Goal: Task Accomplishment & Management: Manage account settings

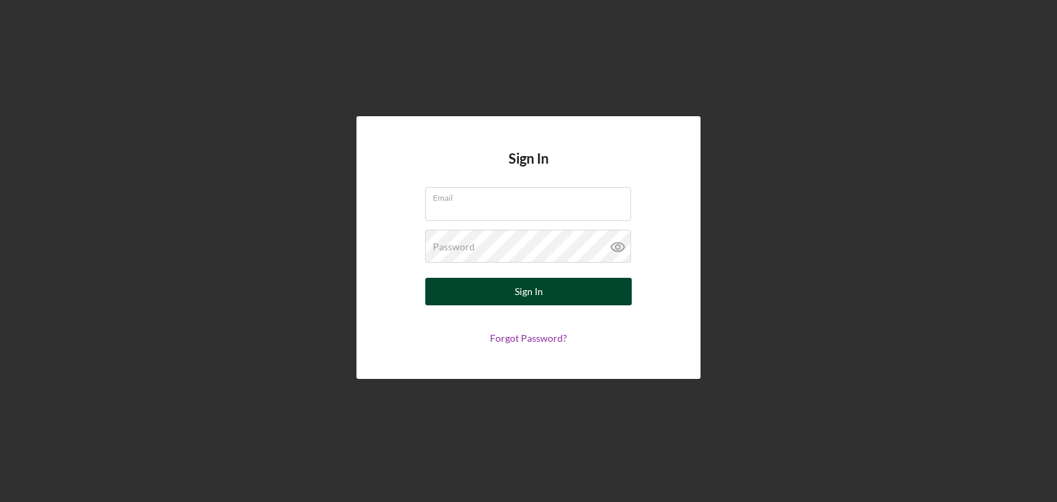
type input "[EMAIL_ADDRESS][DOMAIN_NAME]"
click at [484, 287] on button "Sign In" at bounding box center [528, 292] width 206 height 28
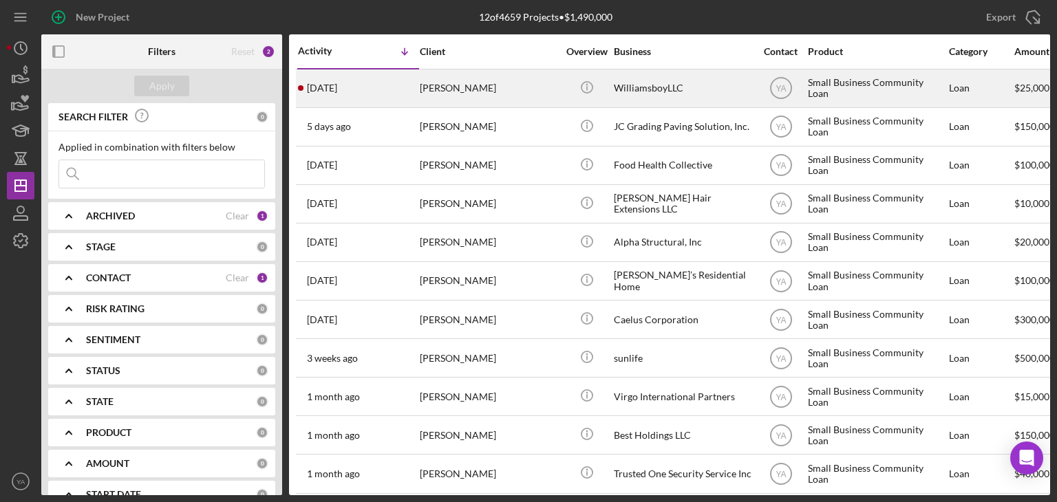
click at [559, 92] on td "[PERSON_NAME]" at bounding box center [489, 88] width 141 height 39
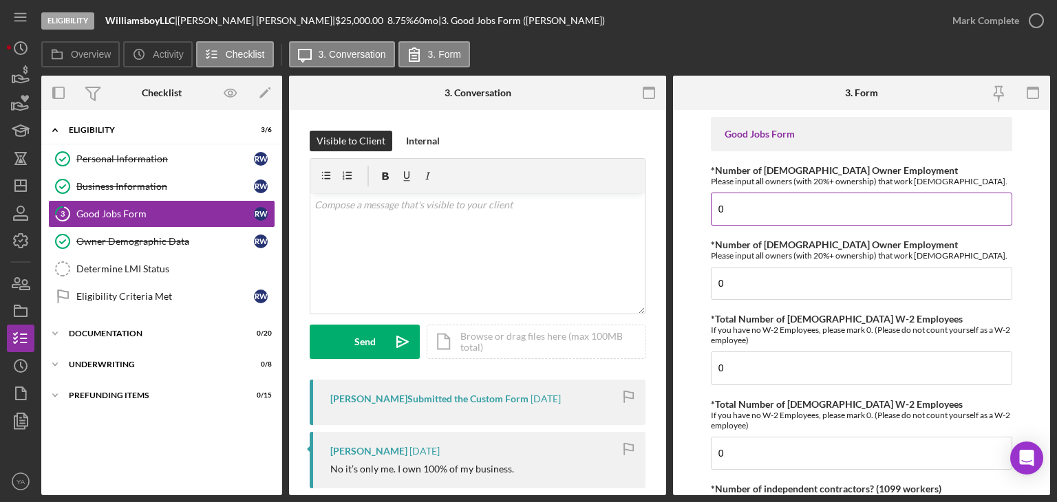
click at [760, 207] on input "0" at bounding box center [861, 209] width 301 height 33
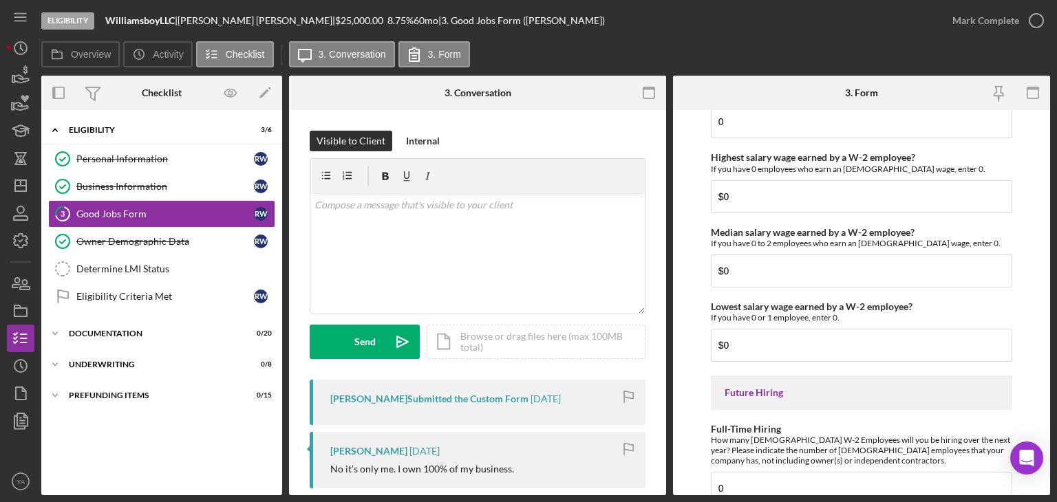
scroll to position [3173, 0]
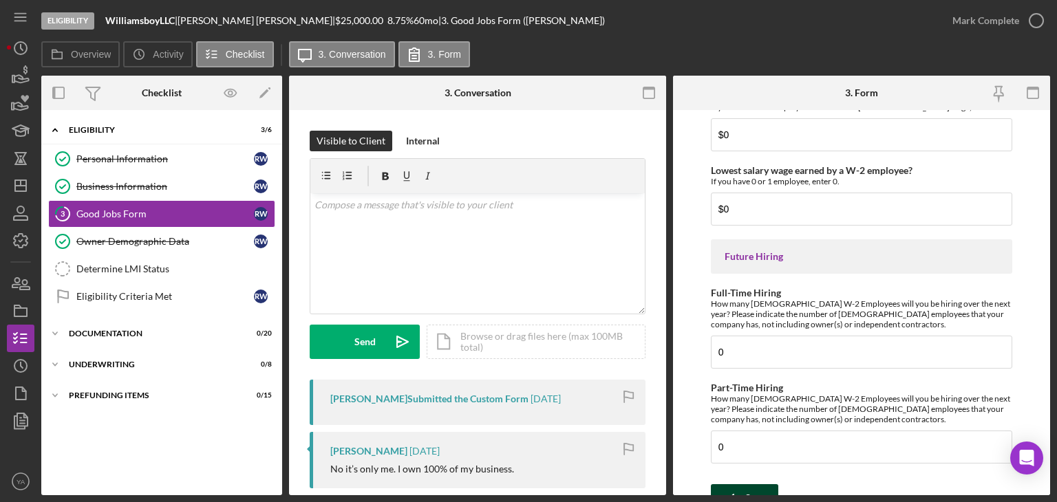
type input "1"
click at [743, 481] on icon "submit" at bounding box center [728, 498] width 34 height 34
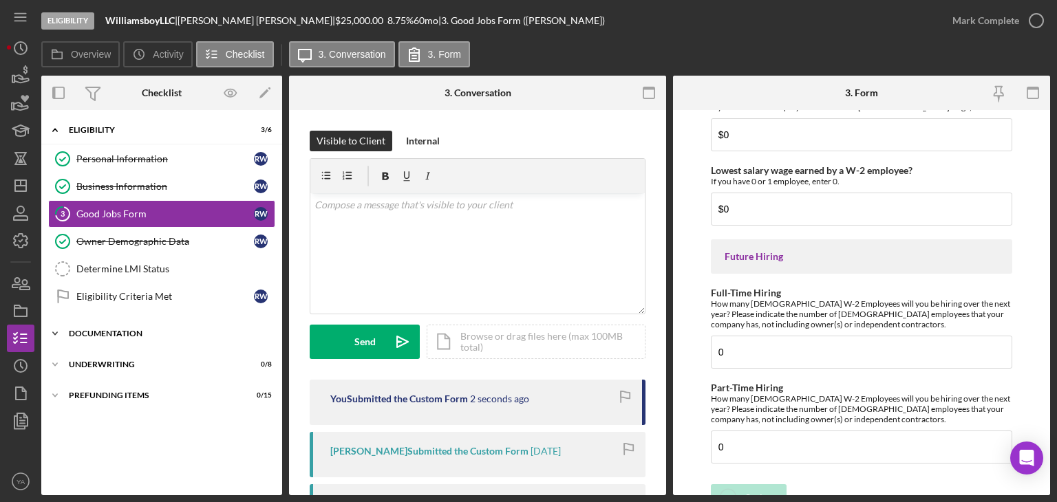
click at [190, 323] on div "Icon/Expander Documentation 0 / 20" at bounding box center [161, 334] width 241 height 28
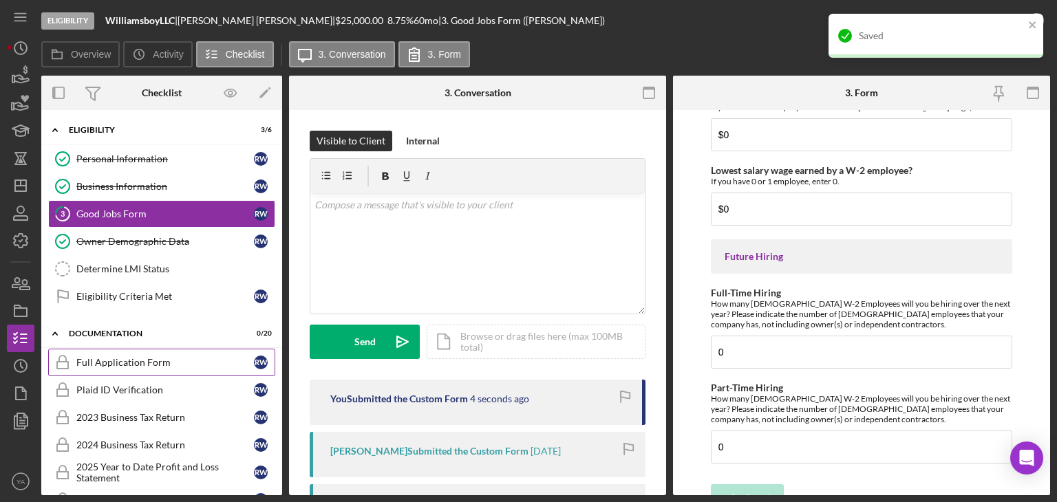
click at [171, 358] on div "Full Application Form" at bounding box center [165, 362] width 178 height 11
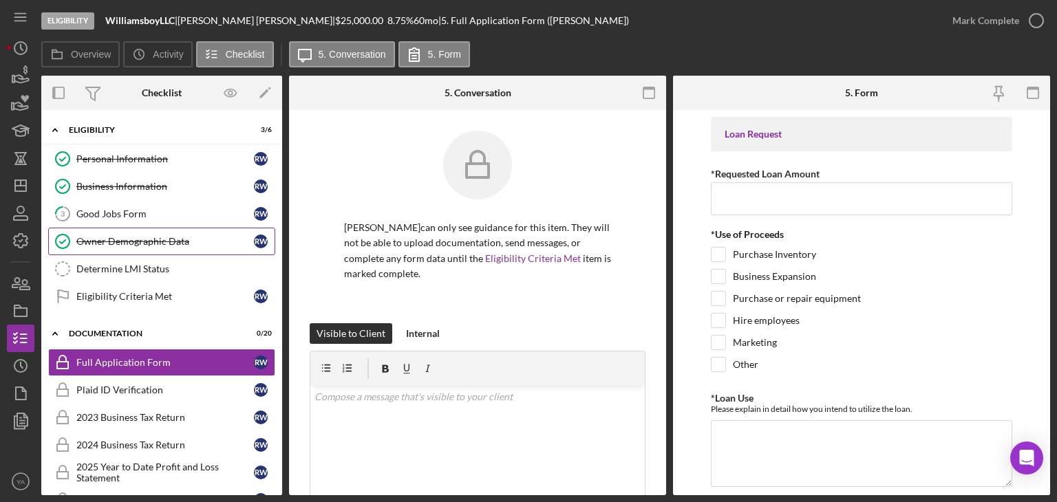
click at [187, 234] on link "Owner Demographic Data Owner Demographic Data R W" at bounding box center [161, 242] width 227 height 28
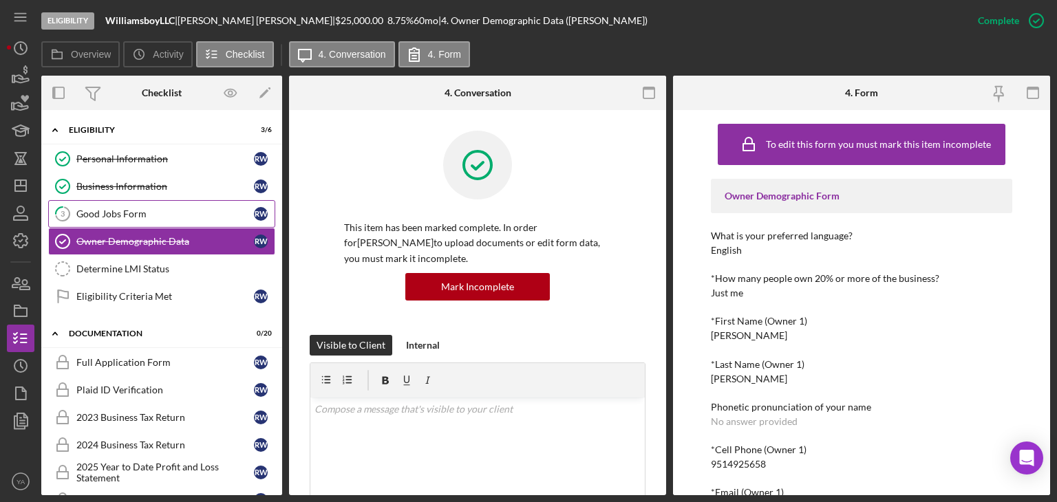
click at [184, 200] on link "3 Good Jobs Form R W" at bounding box center [161, 214] width 227 height 28
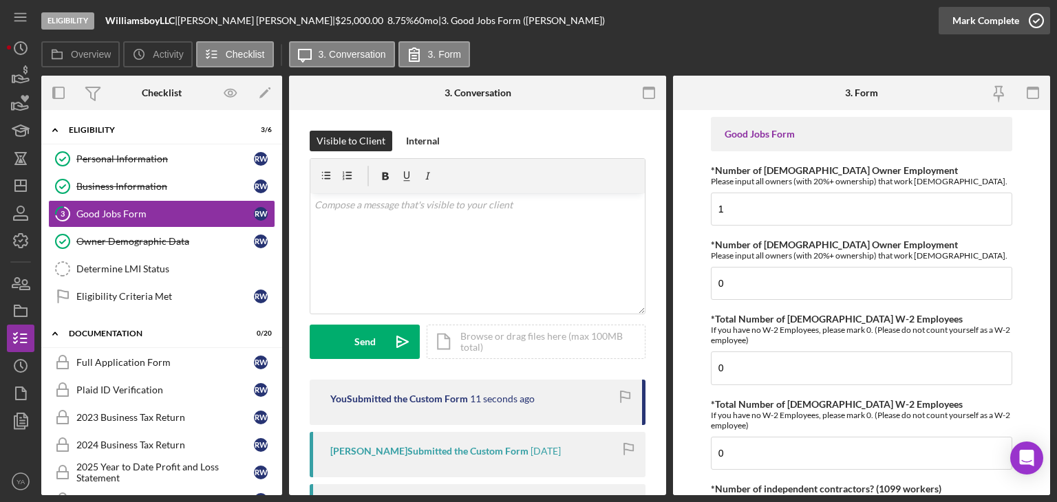
click at [1014, 23] on div "Mark Complete" at bounding box center [986, 21] width 67 height 28
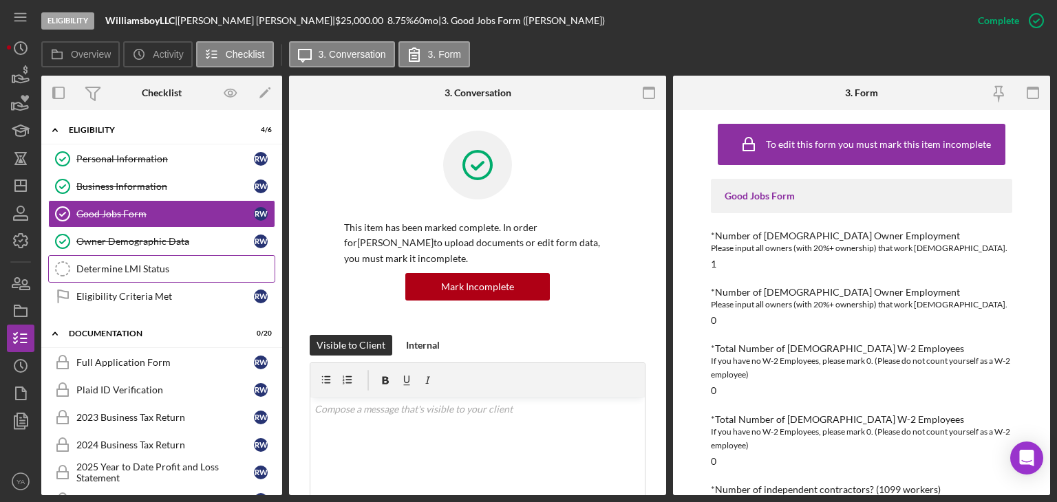
click at [119, 264] on div "Determine LMI Status" at bounding box center [175, 269] width 198 height 11
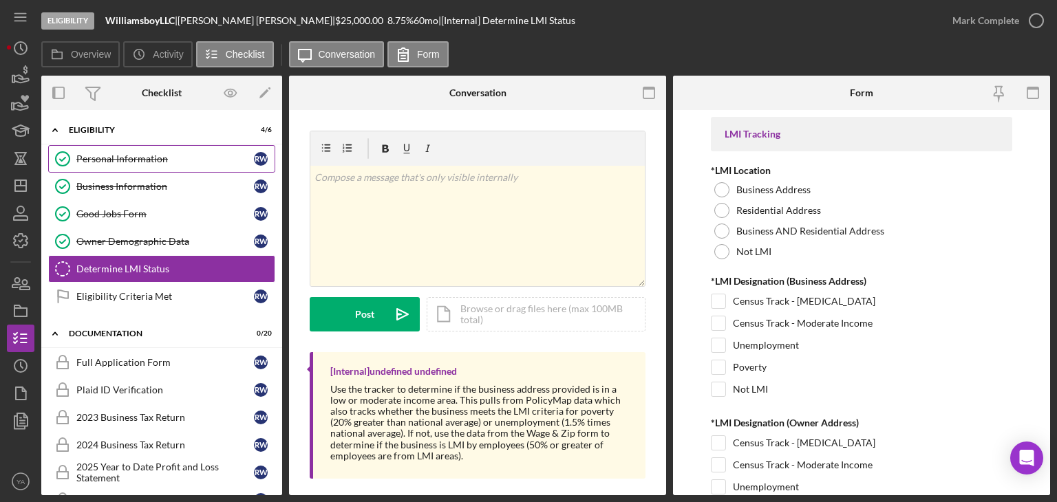
click at [128, 159] on div "Personal Information" at bounding box center [165, 158] width 178 height 11
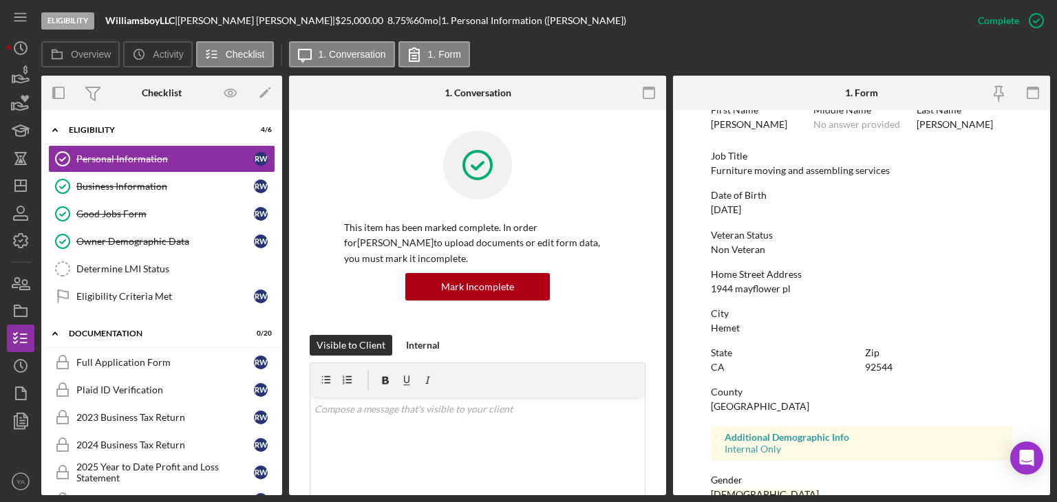
scroll to position [74, 0]
drag, startPoint x: 791, startPoint y: 289, endPoint x: 706, endPoint y: 289, distance: 85.3
click at [706, 289] on form "To edit this form you must mark this item incomplete First Name [PERSON_NAME] M…" at bounding box center [861, 302] width 377 height 385
copy div "1944 mayflower pl"
drag, startPoint x: 900, startPoint y: 367, endPoint x: 842, endPoint y: 368, distance: 57.1
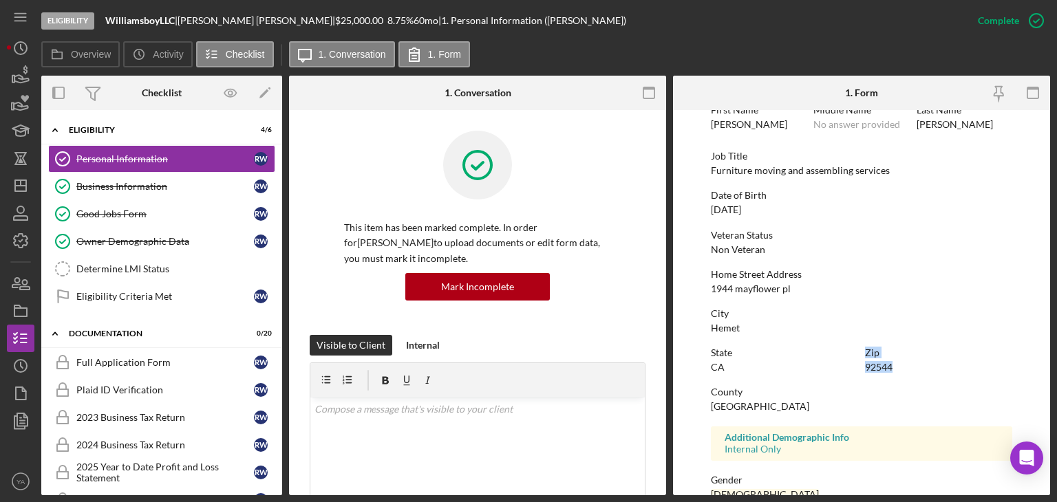
click at [842, 368] on div "State [US_STATE] Zip 92544" at bounding box center [861, 367] width 301 height 39
click at [897, 365] on div "Zip 92544" at bounding box center [938, 360] width 147 height 25
drag, startPoint x: 897, startPoint y: 365, endPoint x: 870, endPoint y: 369, distance: 27.7
click at [870, 369] on div "Zip 92544" at bounding box center [938, 360] width 147 height 25
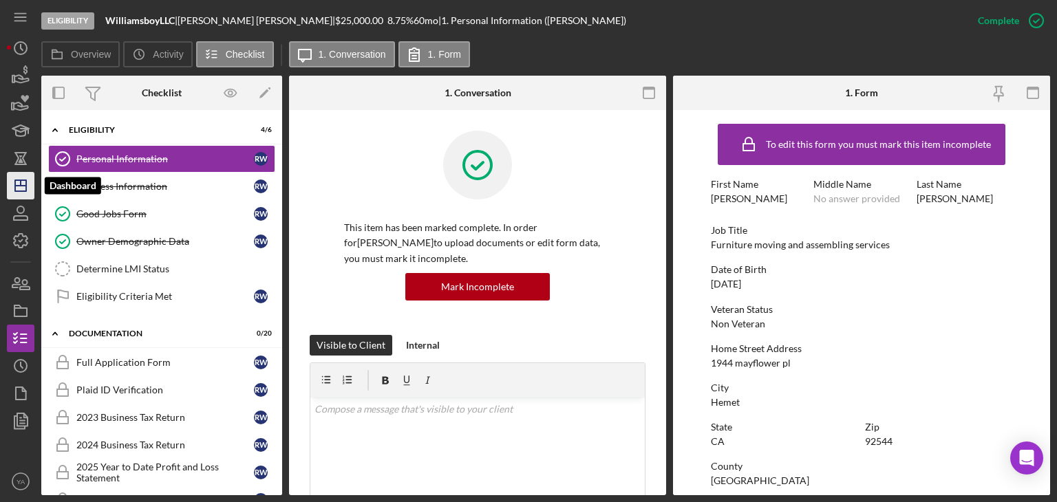
click at [15, 188] on polygon "button" at bounding box center [20, 185] width 11 height 11
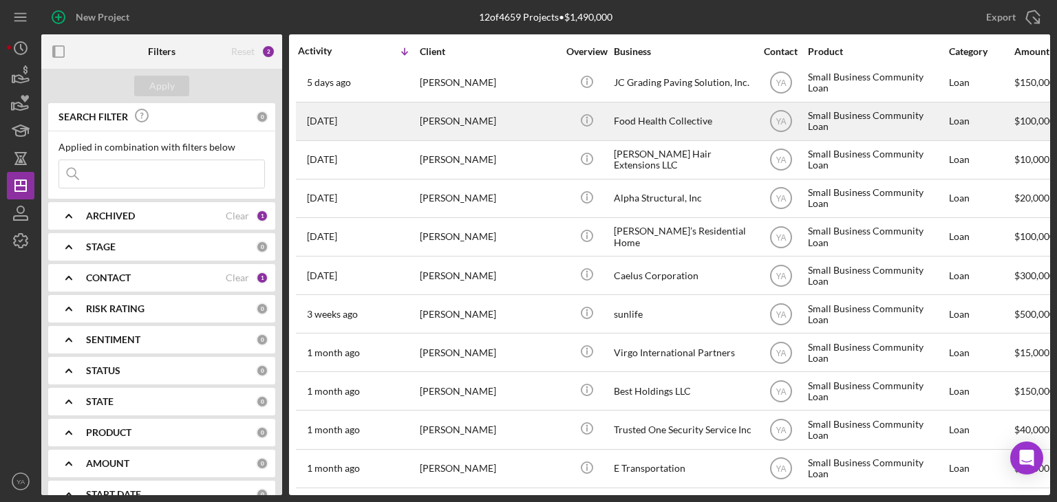
scroll to position [54, 0]
click at [691, 105] on div "Food Health Collective" at bounding box center [683, 121] width 138 height 36
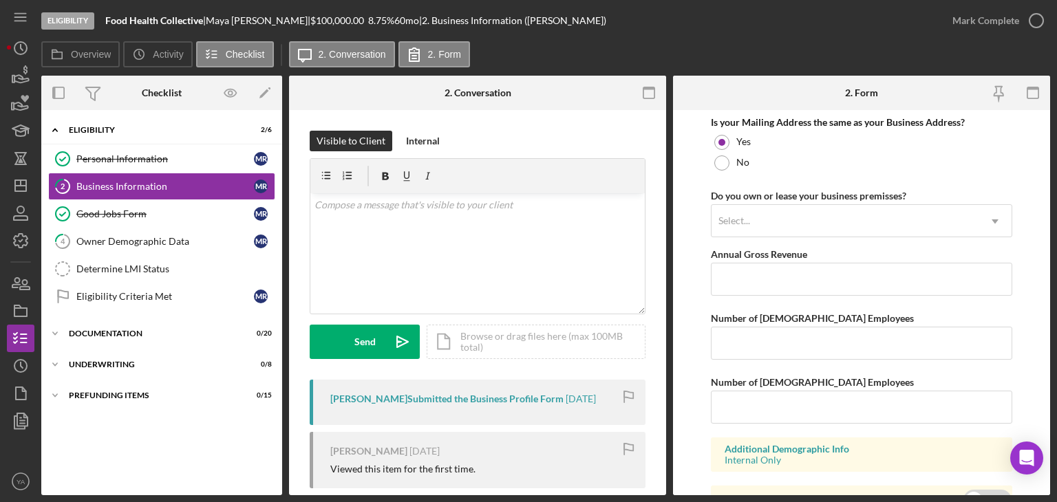
scroll to position [1184, 0]
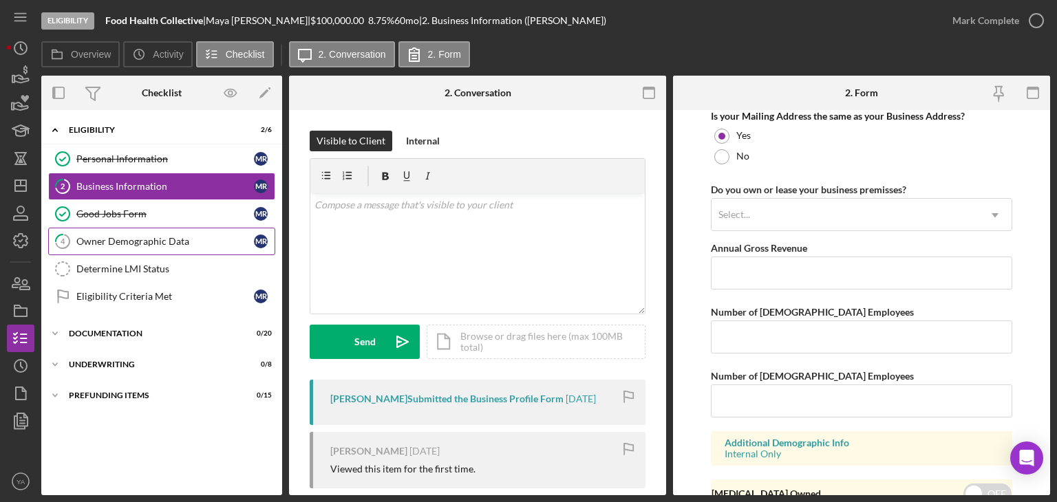
click at [196, 244] on div "Owner Demographic Data" at bounding box center [165, 241] width 178 height 11
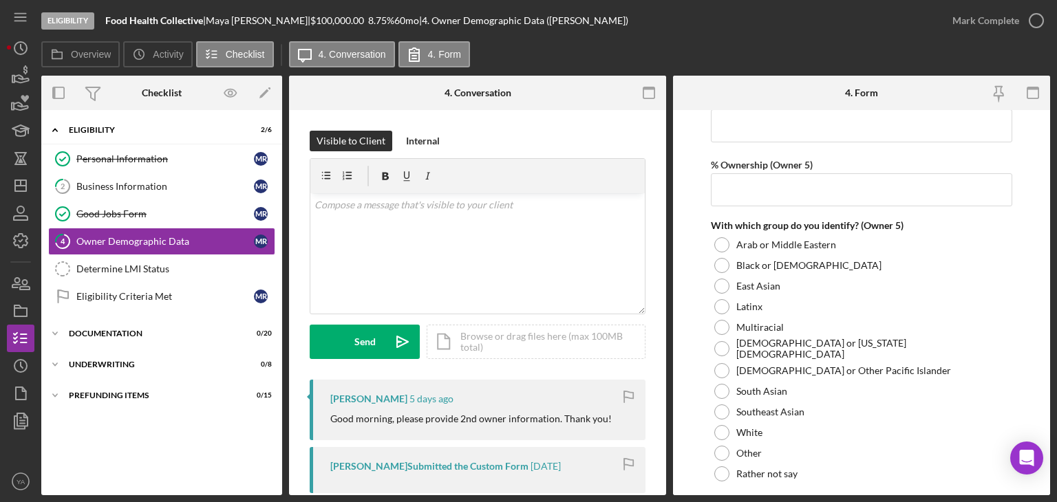
scroll to position [5344, 0]
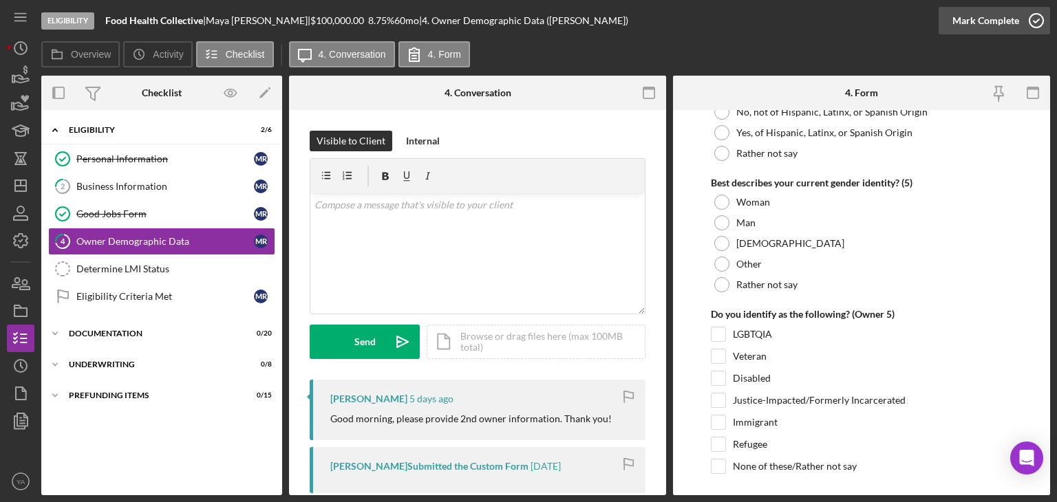
click at [1028, 19] on icon "button" at bounding box center [1036, 20] width 34 height 34
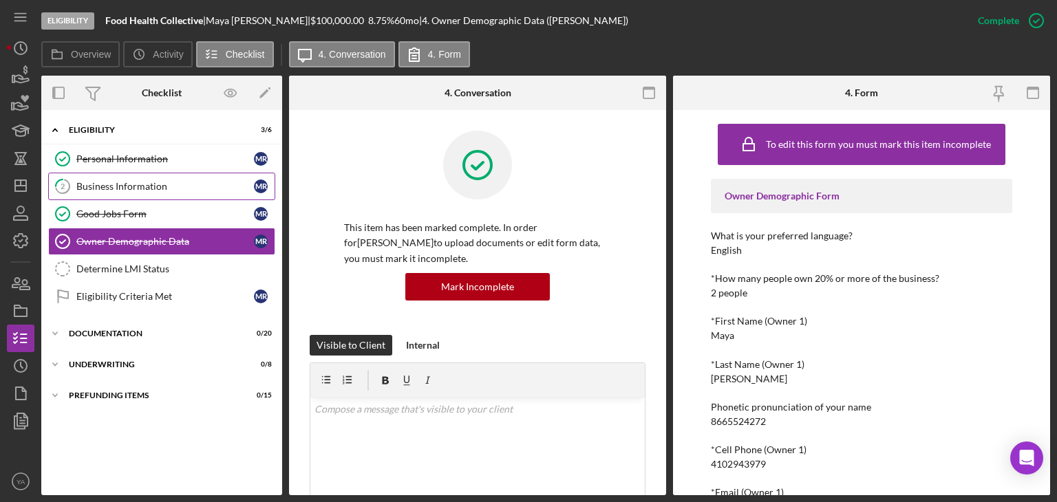
click at [170, 189] on div "Business Information" at bounding box center [165, 186] width 178 height 11
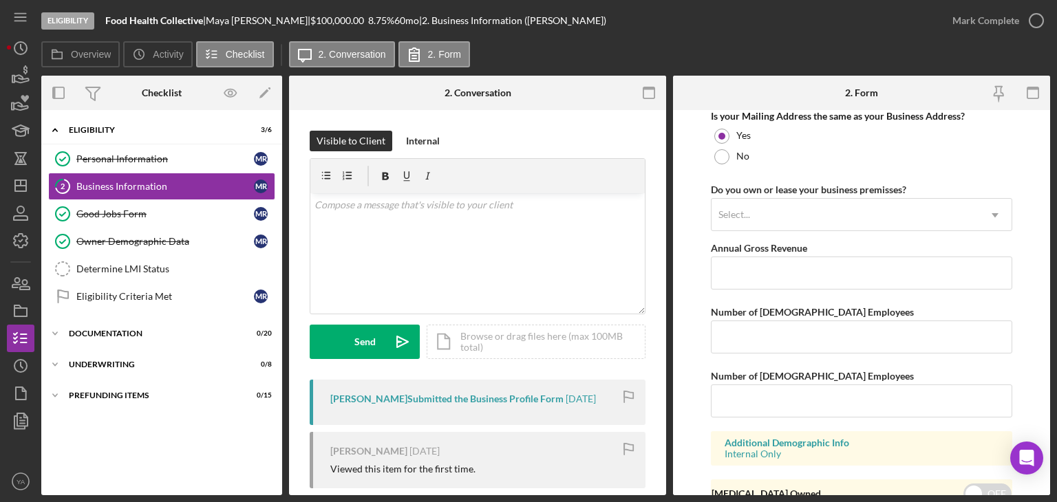
scroll to position [1184, 0]
click at [10, 189] on icon "Icon/Dashboard" at bounding box center [20, 186] width 34 height 34
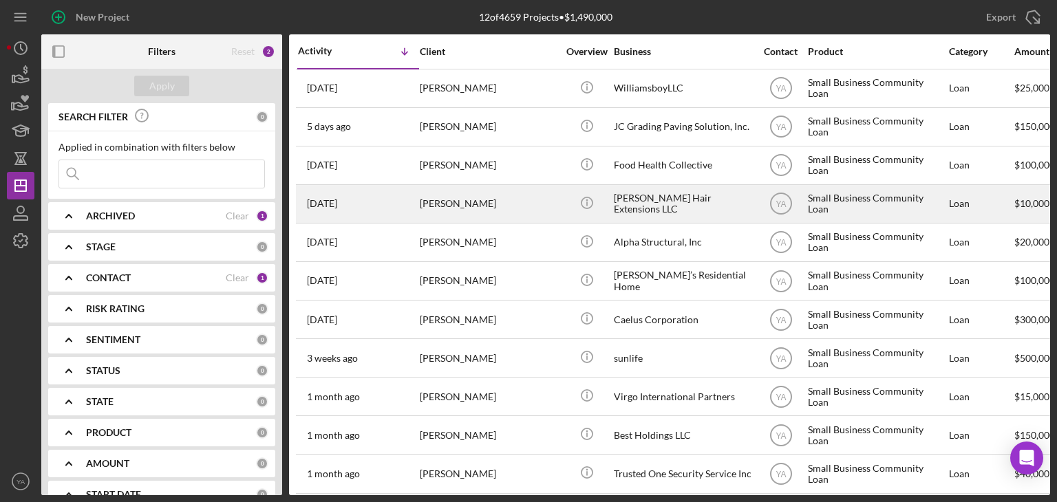
click at [663, 210] on div "[PERSON_NAME] Hair Extensions LLC" at bounding box center [683, 204] width 138 height 36
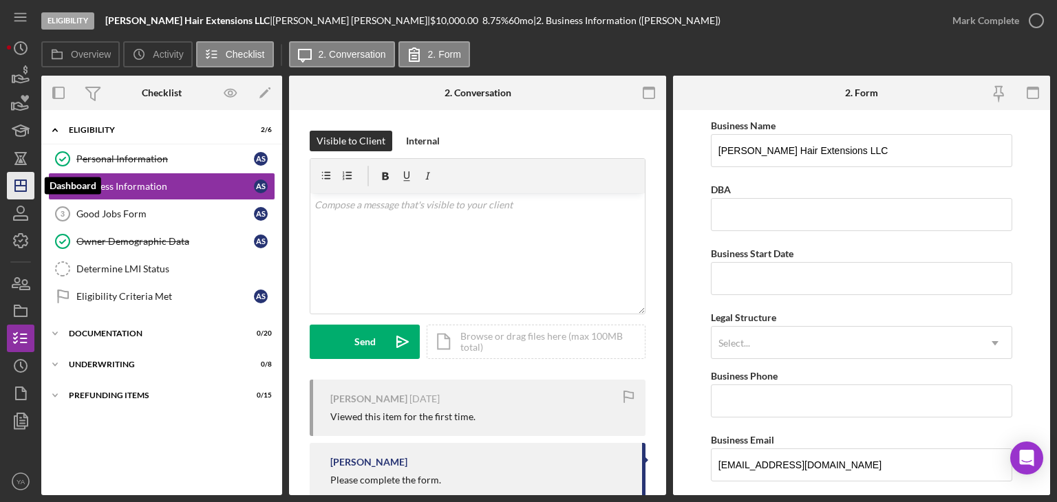
click at [21, 178] on icon "Icon/Dashboard" at bounding box center [20, 186] width 34 height 34
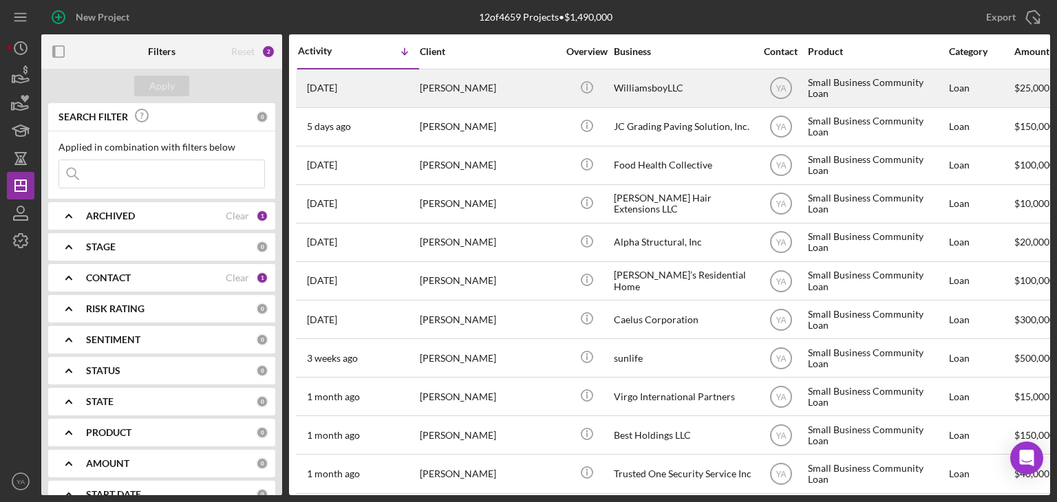
click at [683, 97] on div "WilliamsboyLLC" at bounding box center [683, 88] width 138 height 36
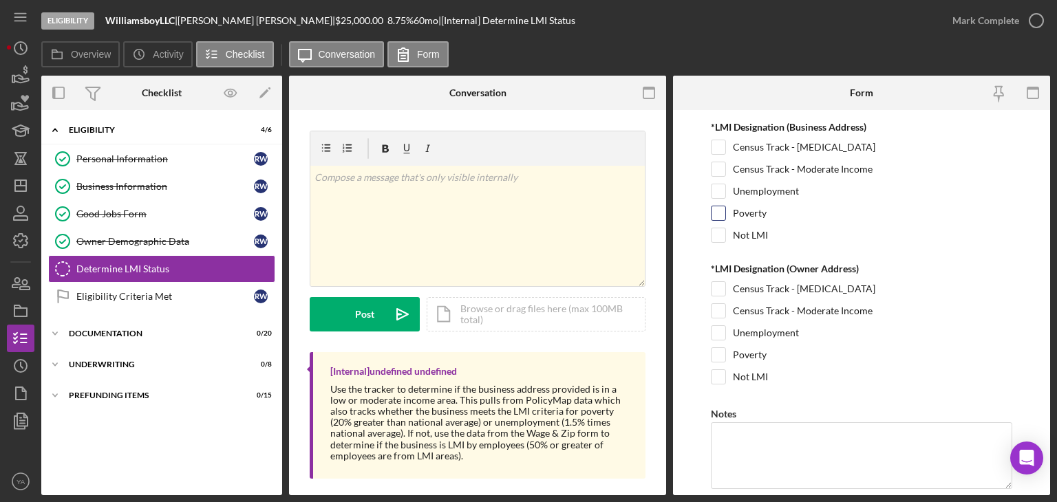
scroll to position [164, 0]
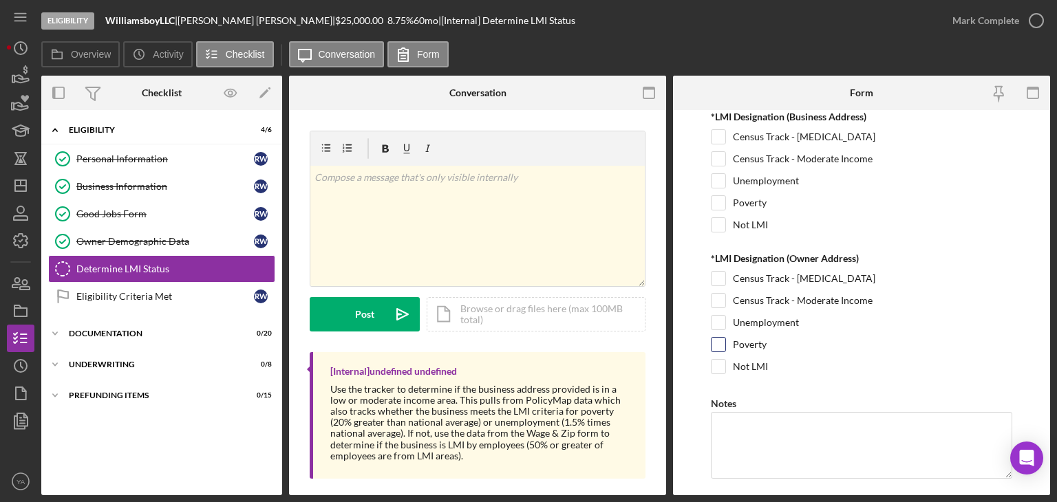
click at [719, 340] on input "Poverty" at bounding box center [719, 345] width 14 height 14
checkbox input "true"
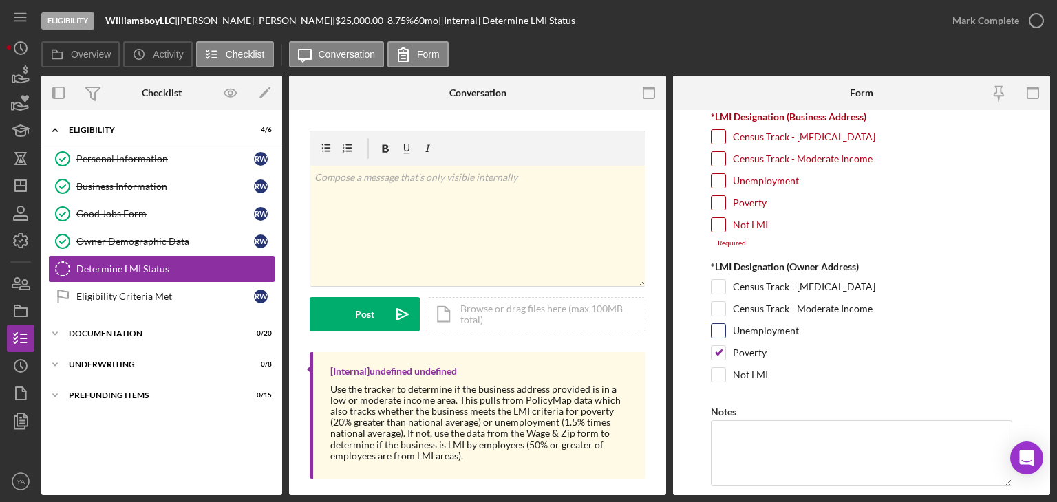
click at [717, 327] on input "Unemployment" at bounding box center [719, 331] width 14 height 14
checkbox input "true"
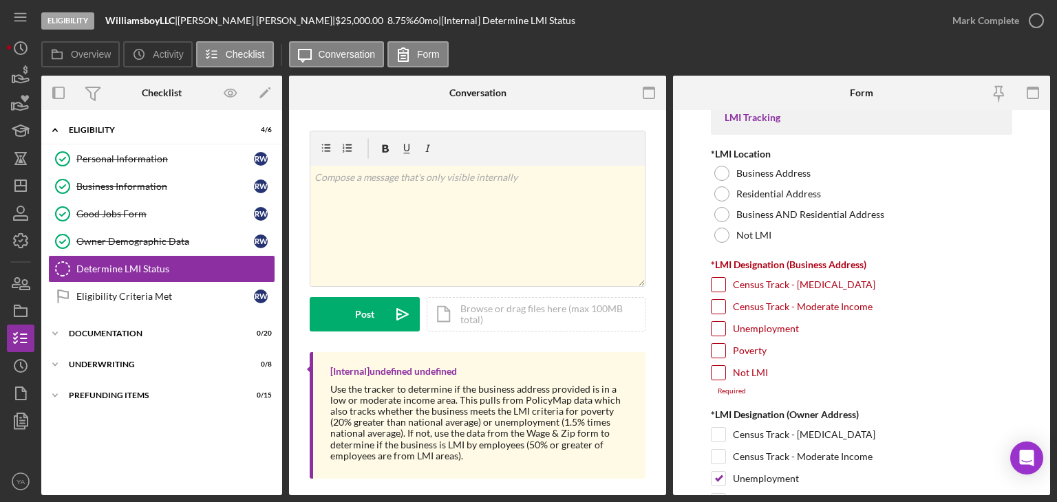
scroll to position [8, 0]
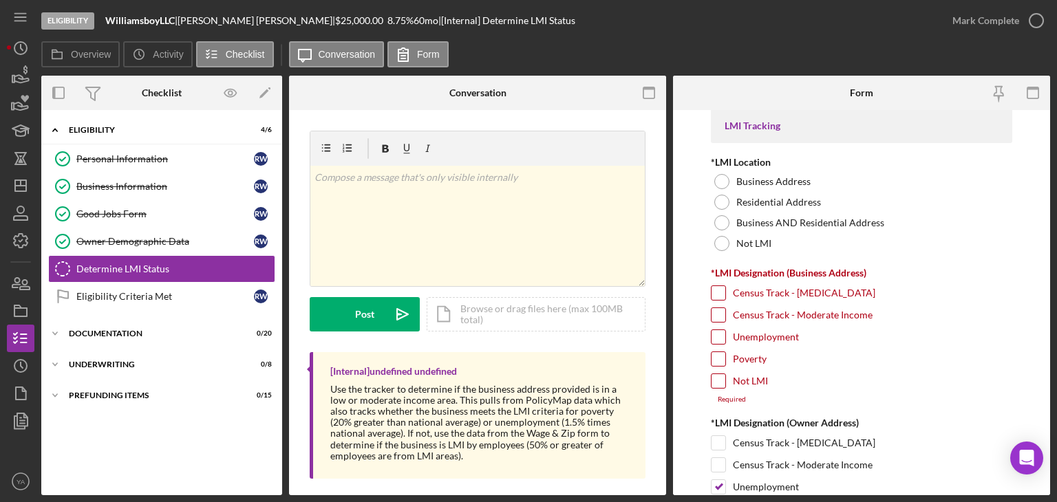
click at [700, 250] on form "LMI Tracking *LMI Location Business Address Residential Address Business AND Re…" at bounding box center [861, 302] width 377 height 385
click at [744, 460] on label "Census Track - Moderate Income" at bounding box center [803, 465] width 140 height 14
click at [725, 460] on input "Census Track - Moderate Income" at bounding box center [719, 465] width 14 height 14
checkbox input "true"
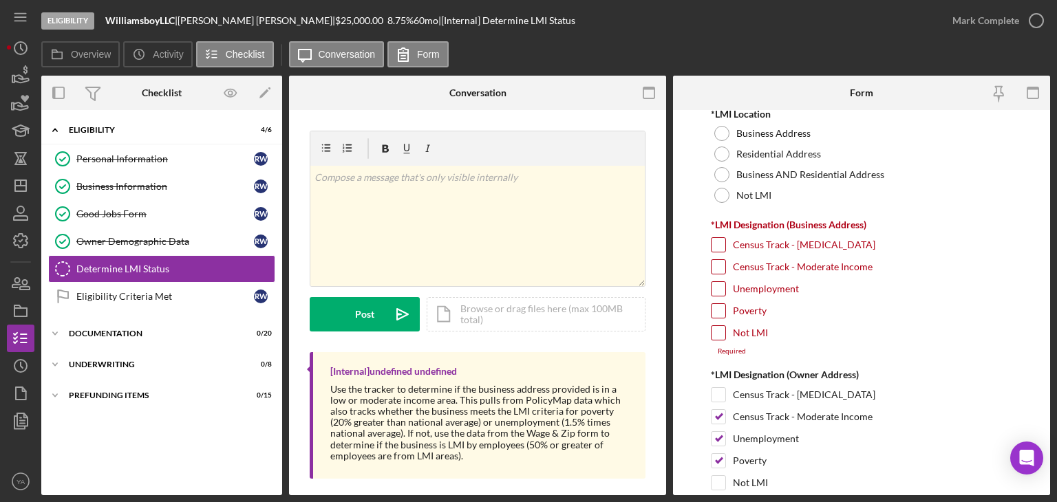
scroll to position [0, 0]
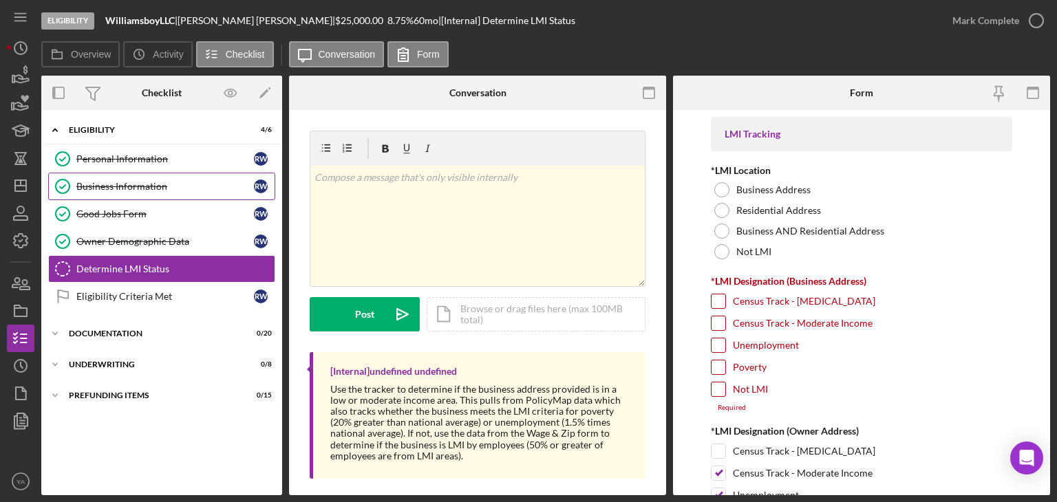
click at [170, 191] on div "Business Information" at bounding box center [165, 186] width 178 height 11
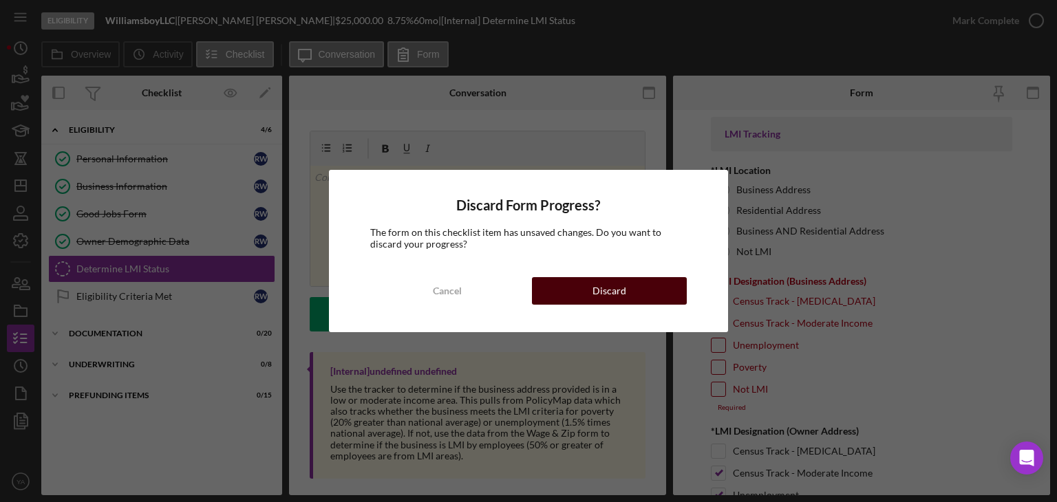
click at [582, 289] on button "Discard" at bounding box center [609, 291] width 155 height 28
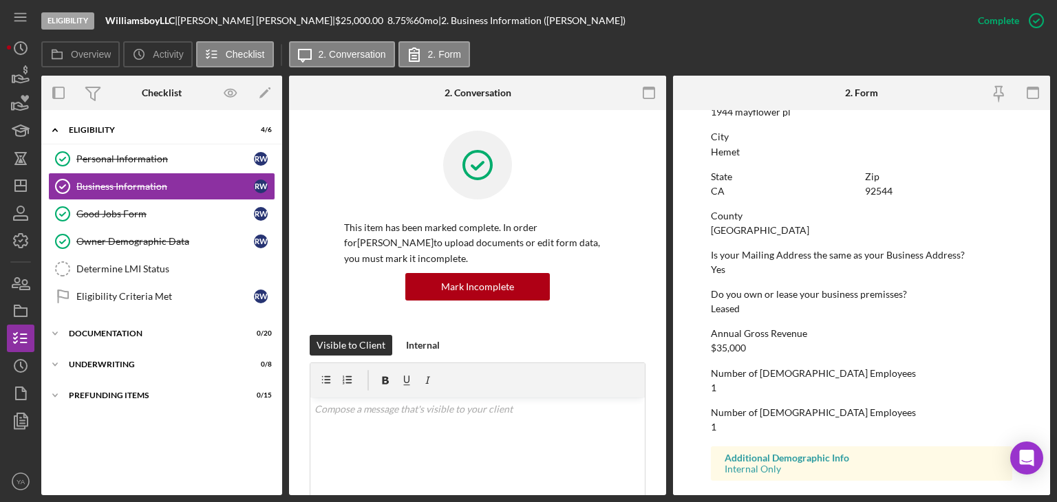
scroll to position [610, 0]
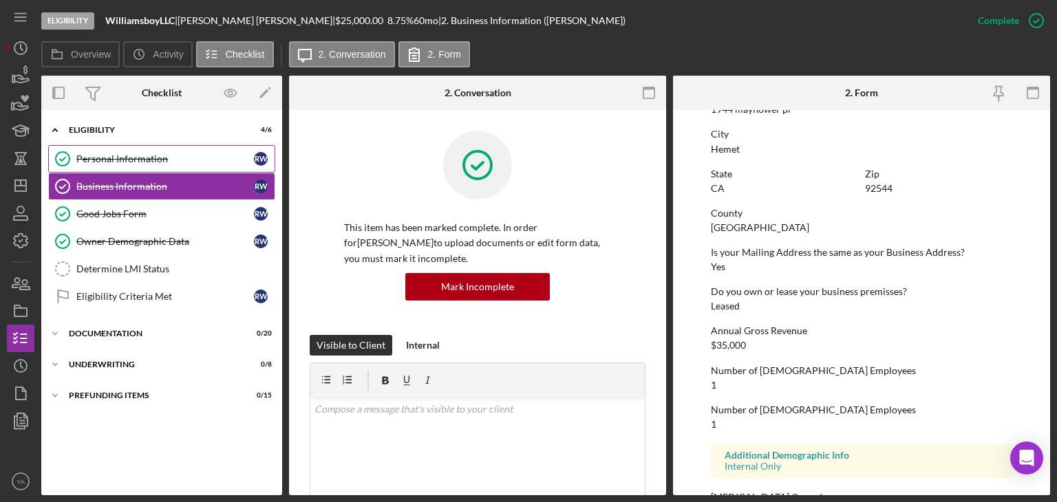
click at [178, 161] on div "Personal Information" at bounding box center [165, 158] width 178 height 11
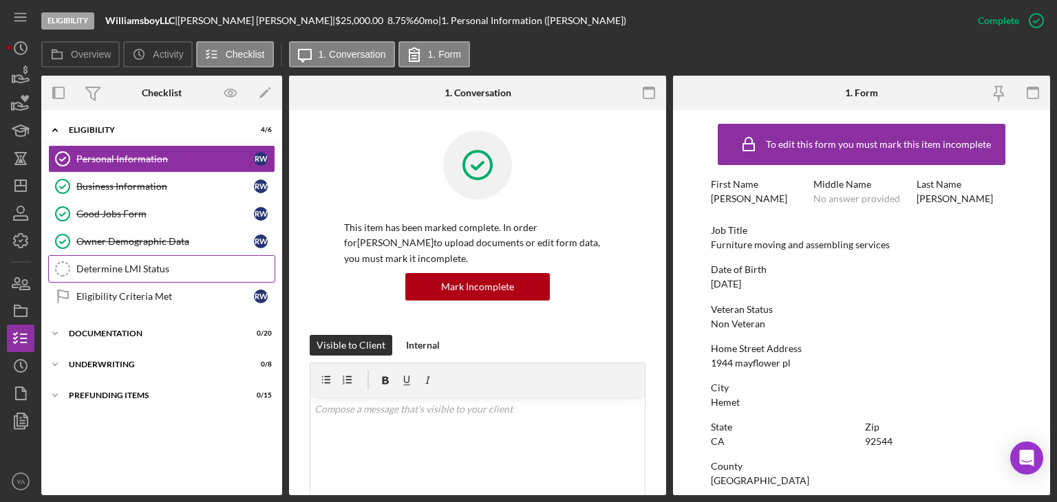
click at [167, 258] on link "Determine LMI Status Determine LMI Status" at bounding box center [161, 269] width 227 height 28
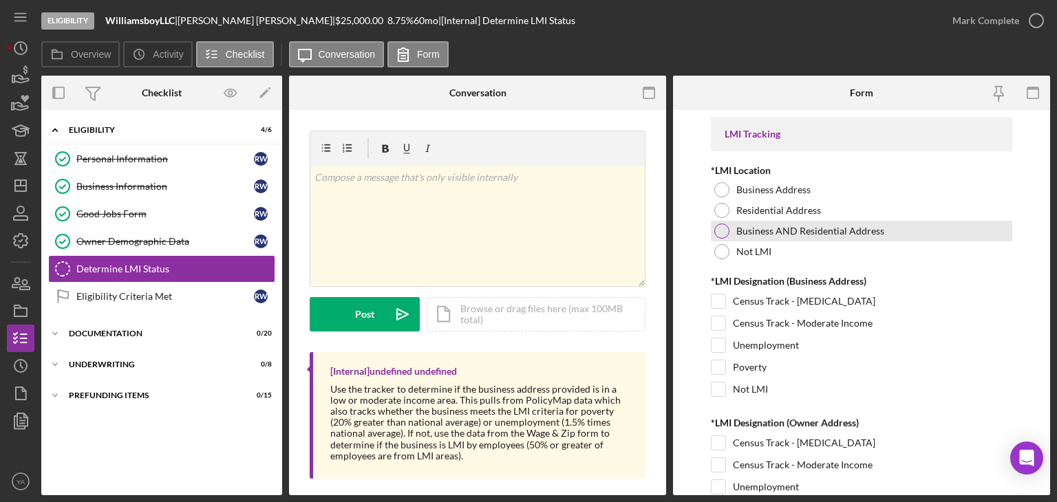
click at [719, 226] on div at bounding box center [721, 231] width 15 height 15
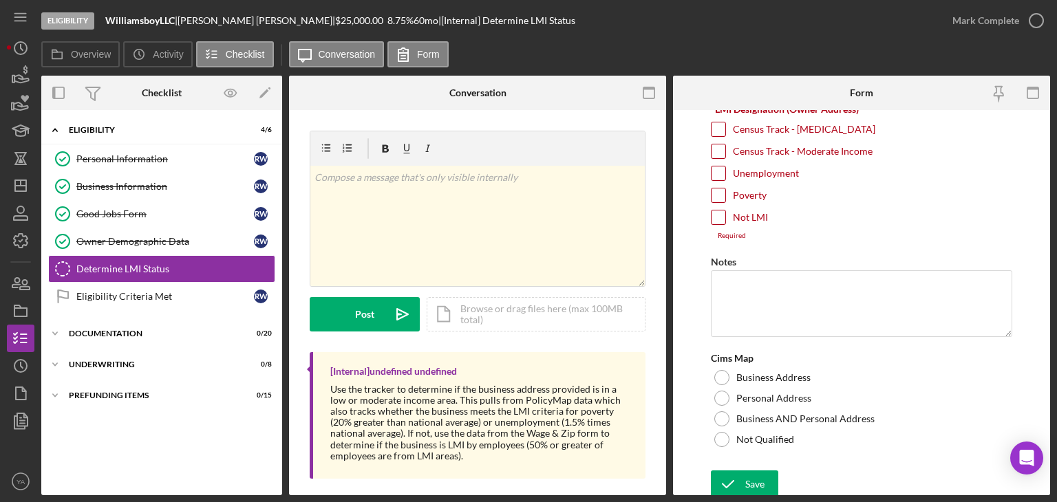
scroll to position [324, 0]
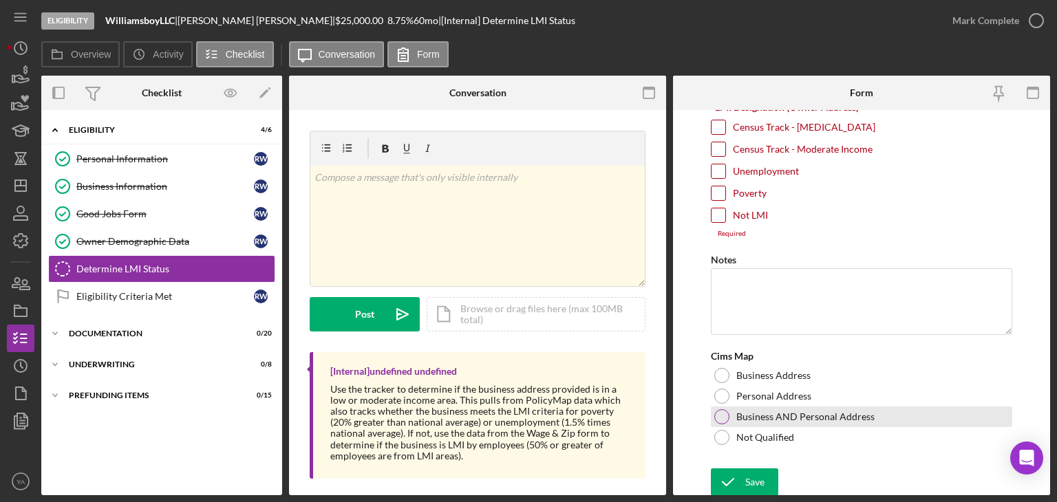
click at [725, 414] on div at bounding box center [721, 416] width 15 height 15
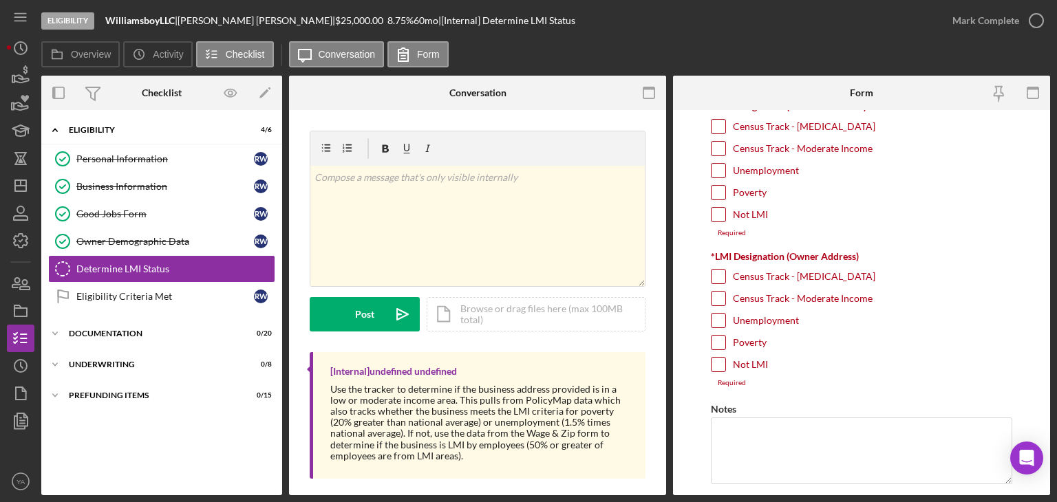
scroll to position [170, 0]
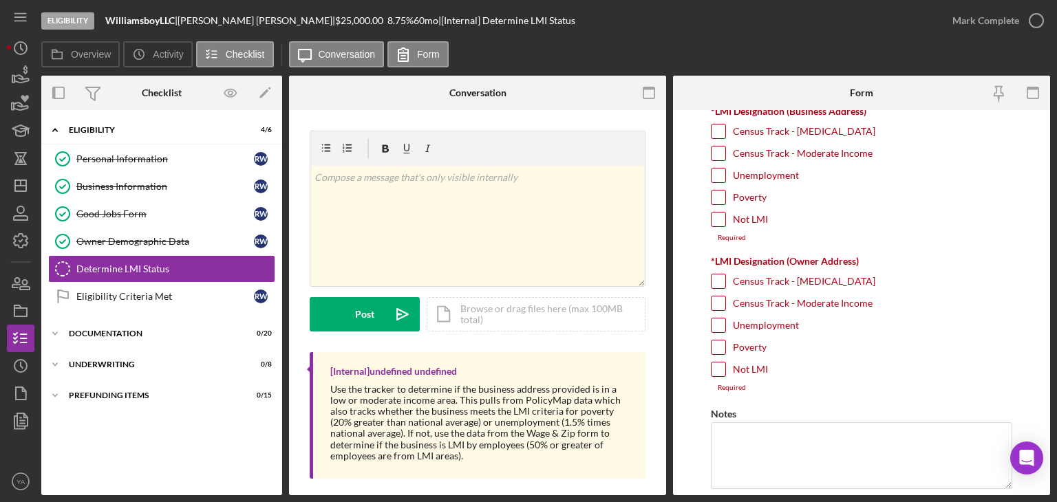
click at [716, 344] on input "Poverty" at bounding box center [719, 348] width 14 height 14
checkbox input "true"
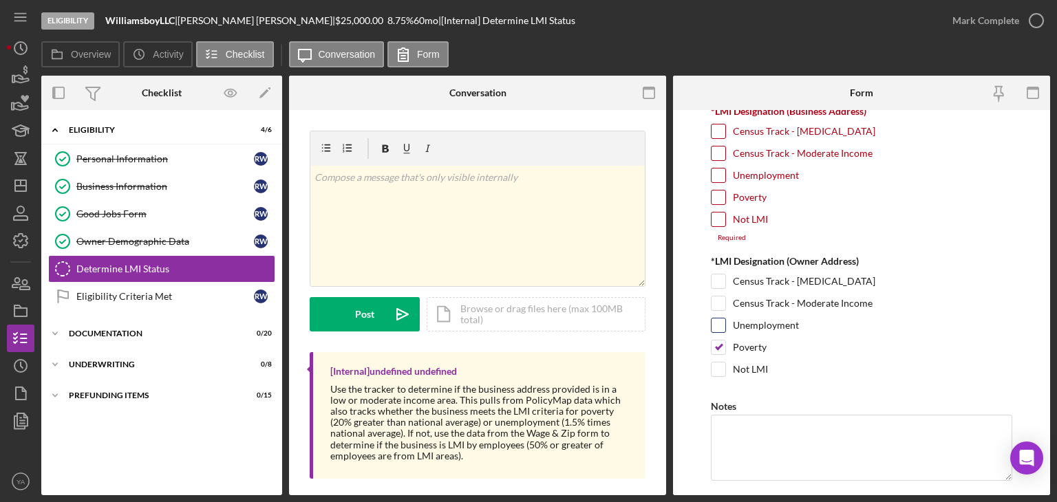
click at [719, 323] on input "Unemployment" at bounding box center [719, 326] width 14 height 14
checkbox input "true"
click at [723, 296] on div at bounding box center [718, 303] width 15 height 15
click at [712, 304] on input "Census Track - Moderate Income" at bounding box center [719, 304] width 14 height 14
checkbox input "true"
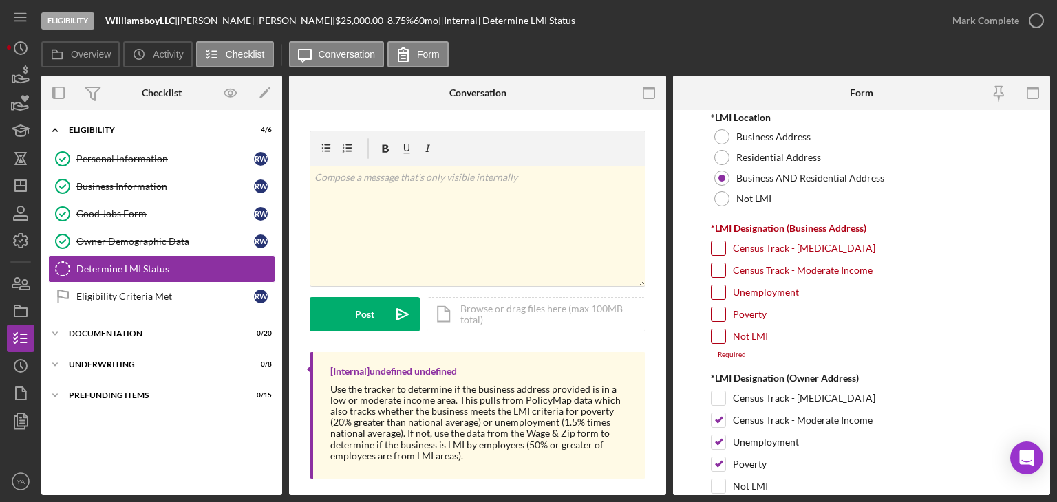
scroll to position [52, 0]
click at [719, 268] on input "Census Track - Moderate Income" at bounding box center [719, 272] width 14 height 14
checkbox input "true"
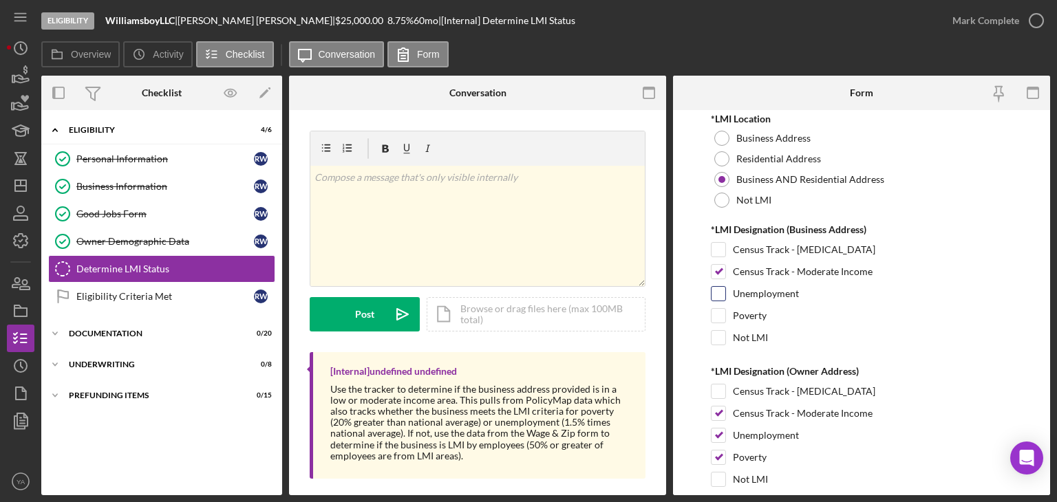
click at [719, 292] on input "Unemployment" at bounding box center [719, 294] width 14 height 14
checkbox input "true"
click at [719, 315] on input "Poverty" at bounding box center [719, 316] width 14 height 14
checkbox input "true"
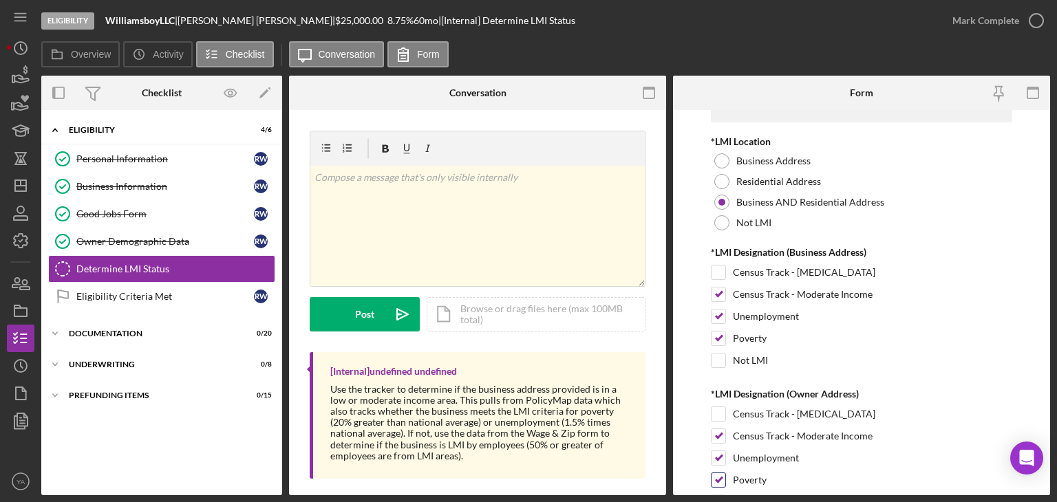
scroll to position [308, 0]
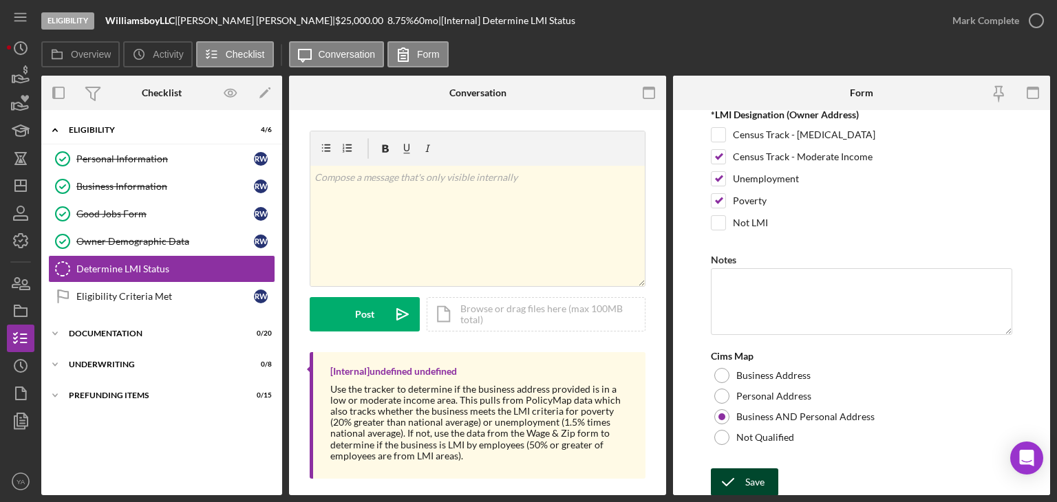
click at [746, 469] on div "Save" at bounding box center [754, 483] width 19 height 28
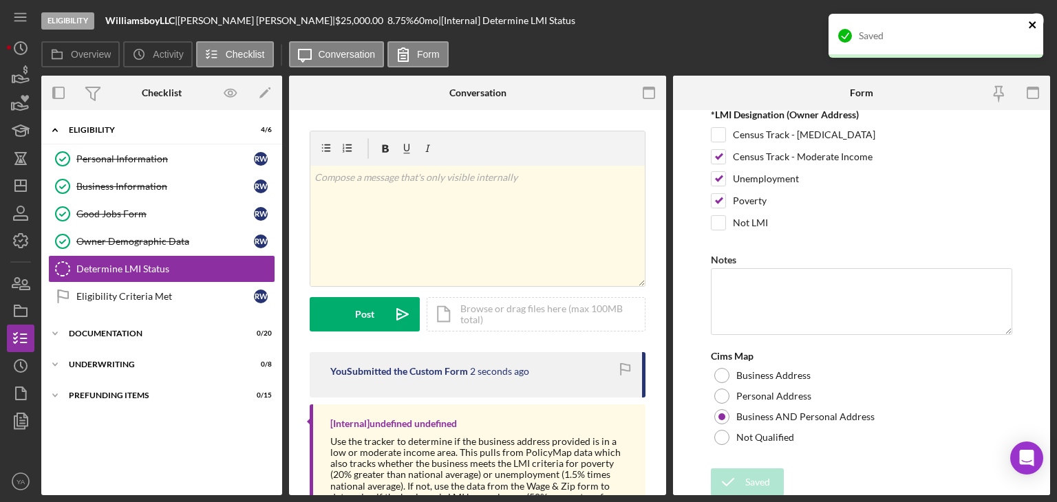
click at [1030, 26] on icon "close" at bounding box center [1032, 24] width 7 height 7
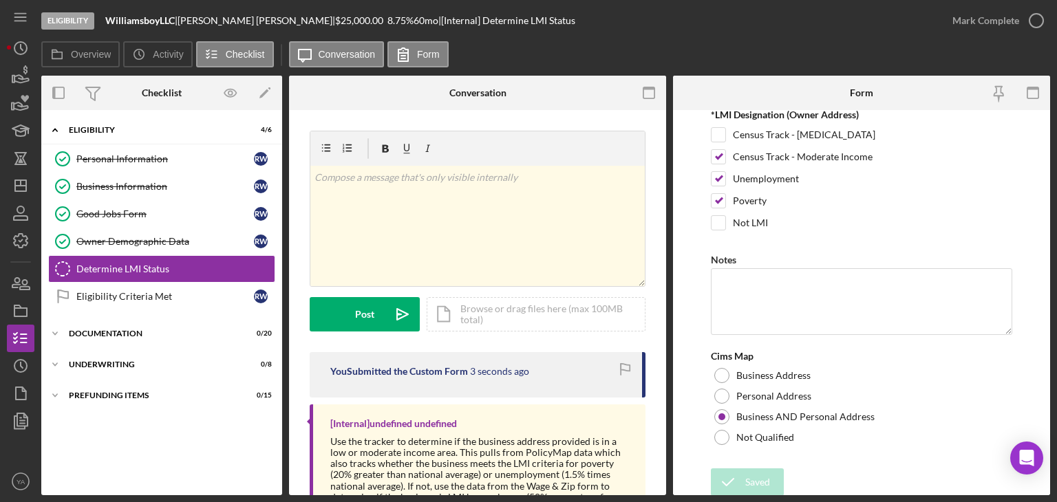
click at [0, 0] on icon "button" at bounding box center [0, 0] width 0 height 0
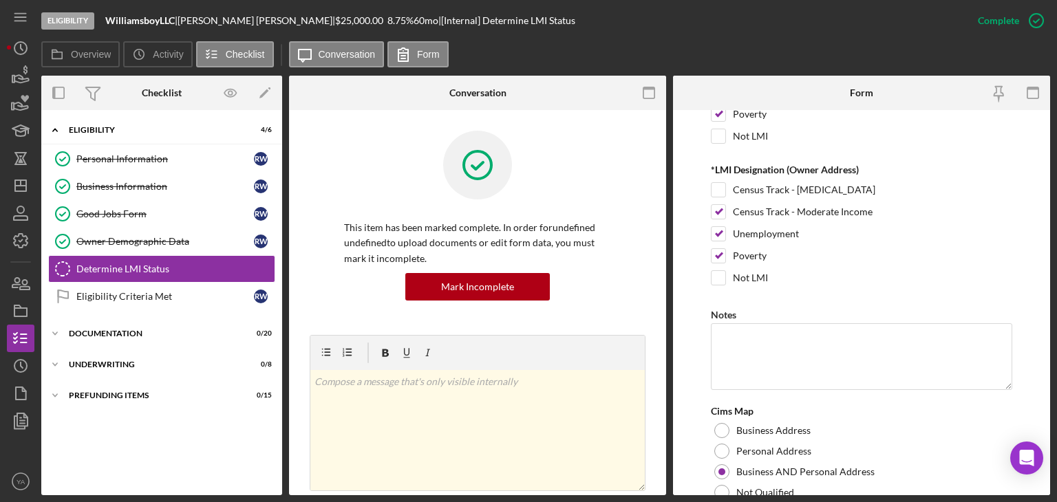
scroll to position [363, 0]
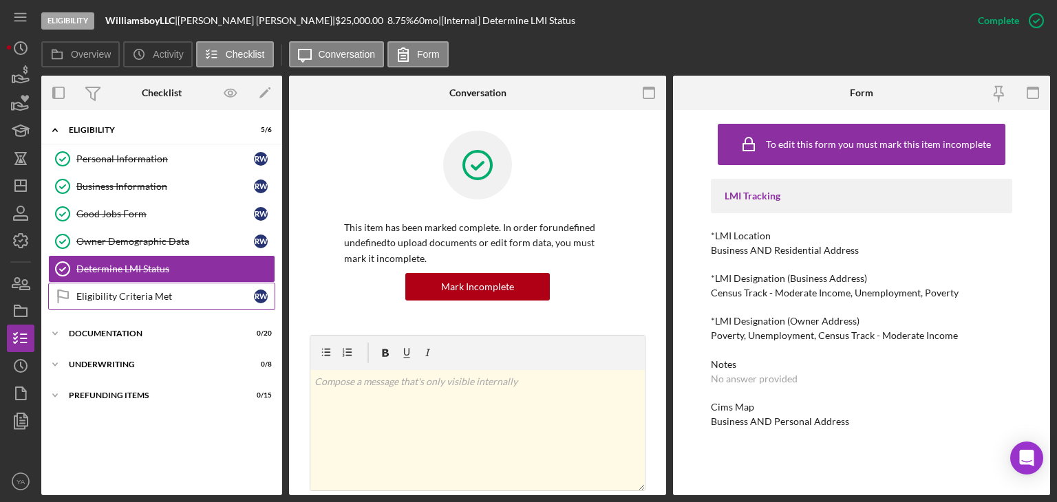
click at [243, 297] on div "Eligibility Criteria Met" at bounding box center [165, 296] width 178 height 11
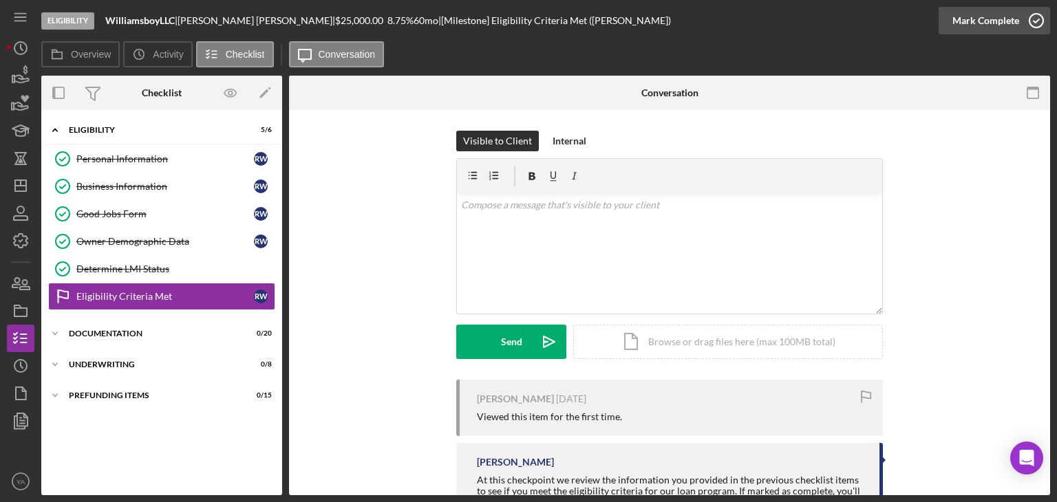
click at [1043, 25] on icon "button" at bounding box center [1036, 20] width 34 height 34
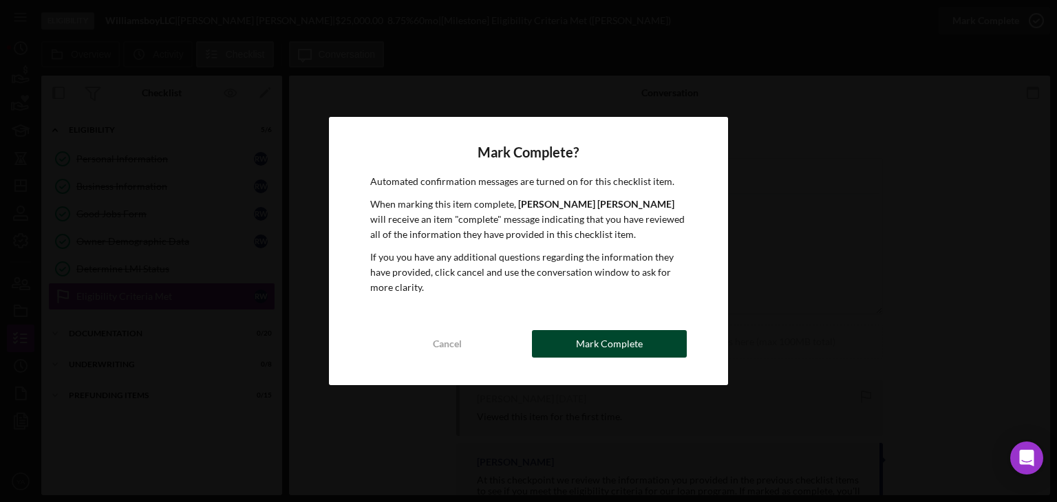
click at [614, 352] on div "Mark Complete" at bounding box center [609, 344] width 67 height 28
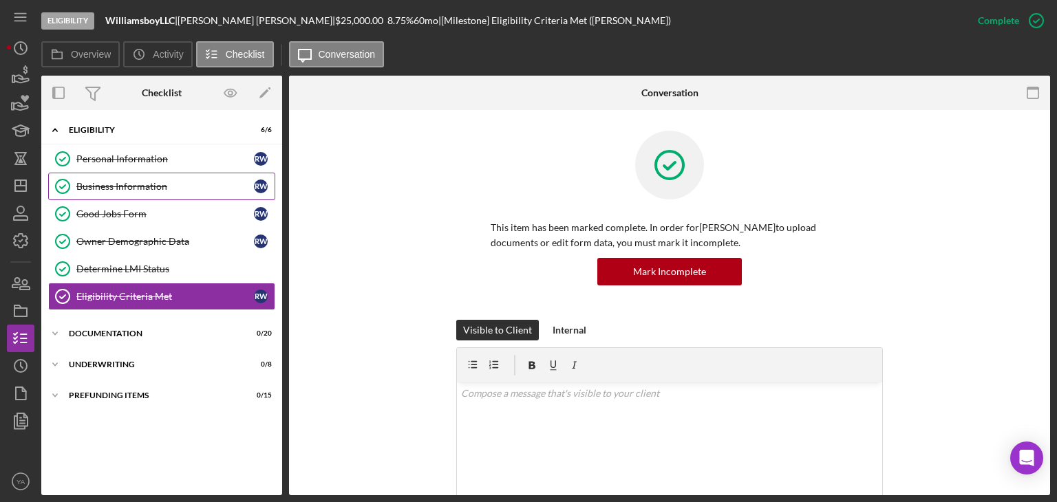
click at [156, 192] on link "Business Information Business Information R W" at bounding box center [161, 187] width 227 height 28
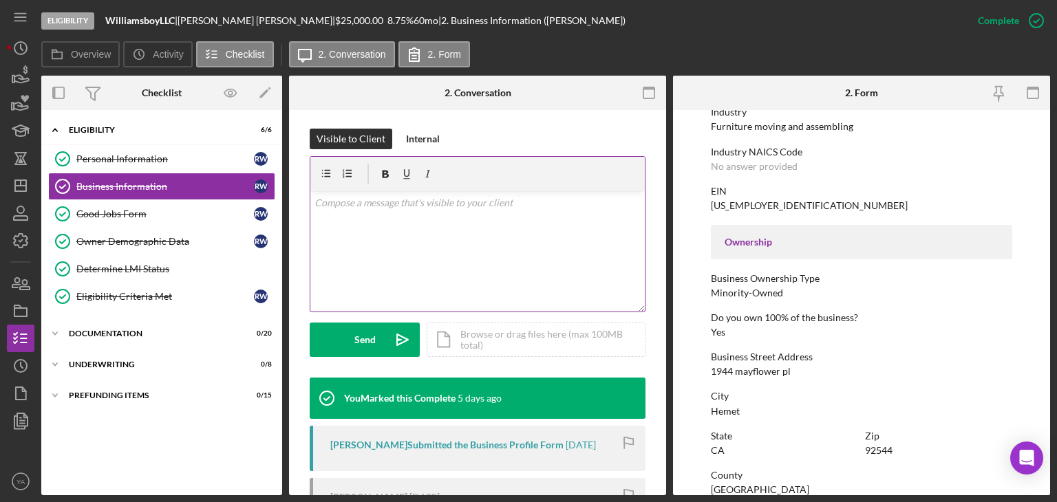
scroll to position [220, 0]
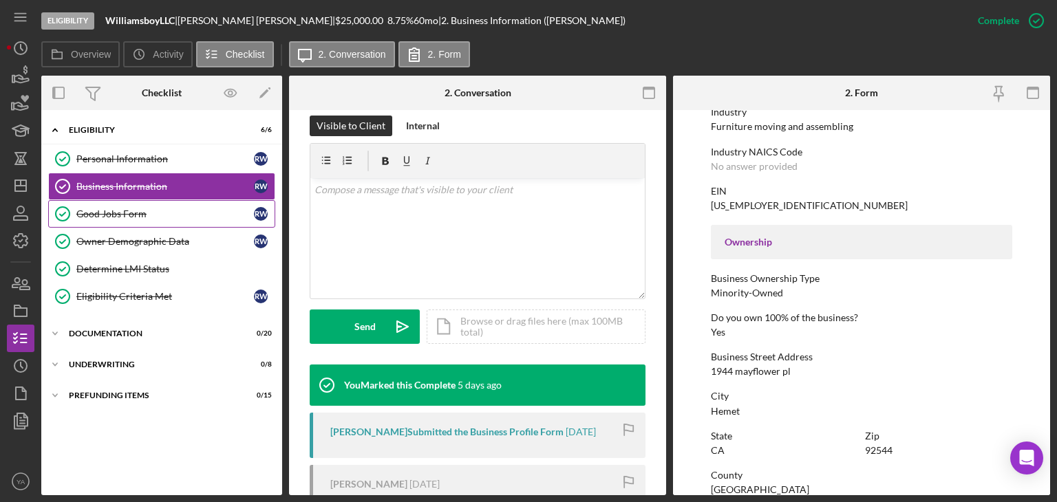
click at [151, 212] on div "Good Jobs Form" at bounding box center [165, 214] width 178 height 11
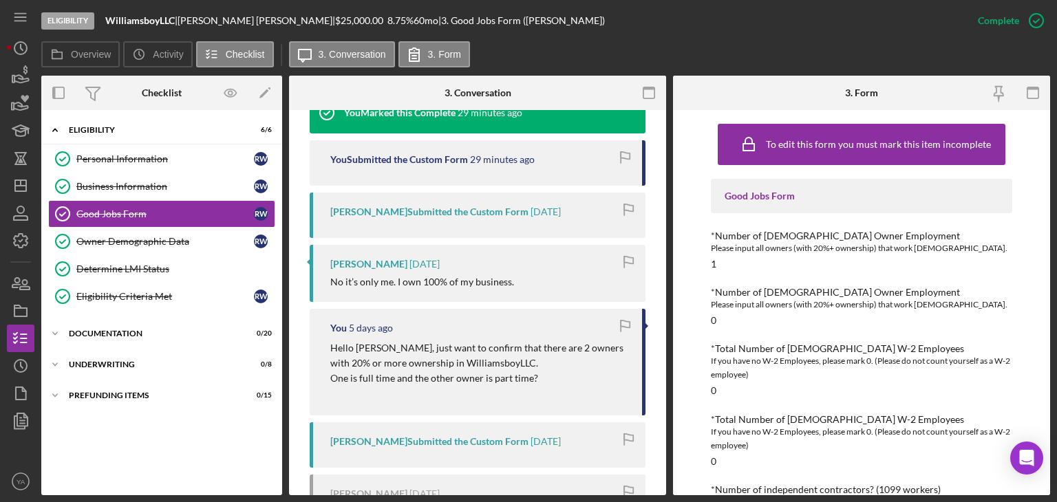
scroll to position [491, 0]
click at [20, 178] on icon "Icon/Dashboard" at bounding box center [20, 186] width 34 height 34
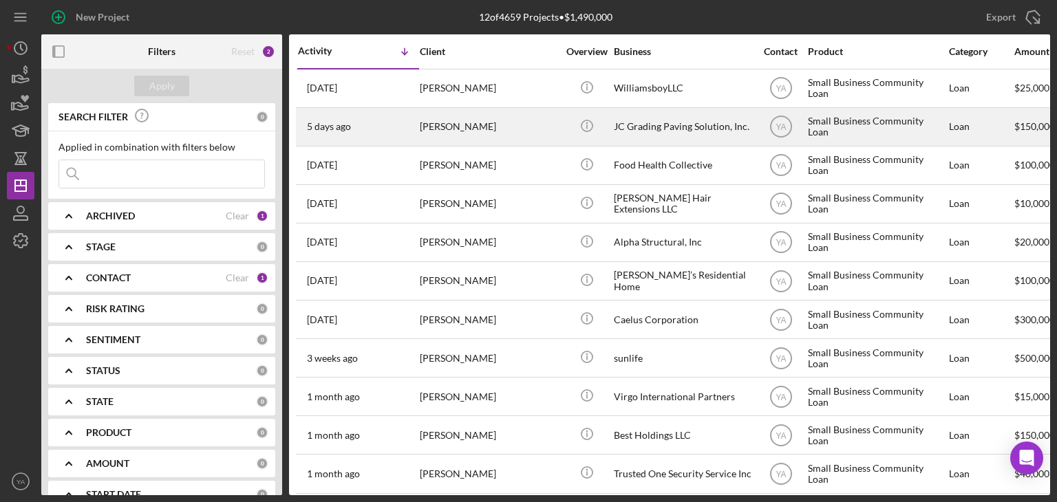
click at [667, 122] on div "JC Grading Paving Solution, Inc." at bounding box center [683, 127] width 138 height 36
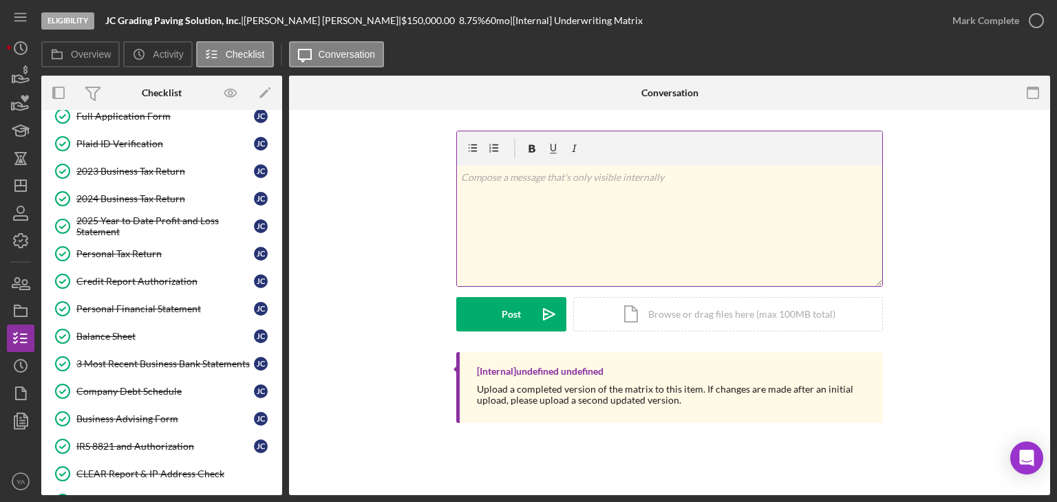
scroll to position [295, 0]
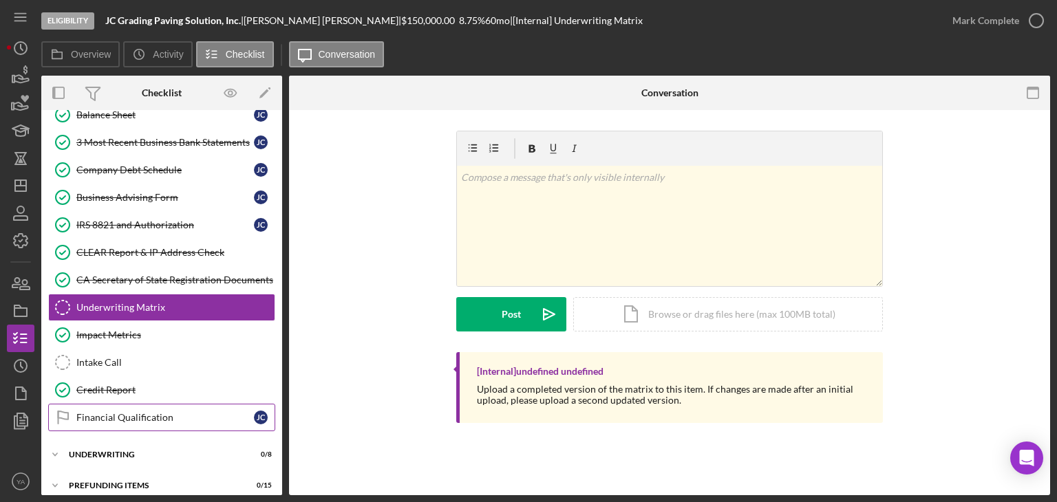
click at [196, 412] on div "Financial Qualification" at bounding box center [165, 417] width 178 height 11
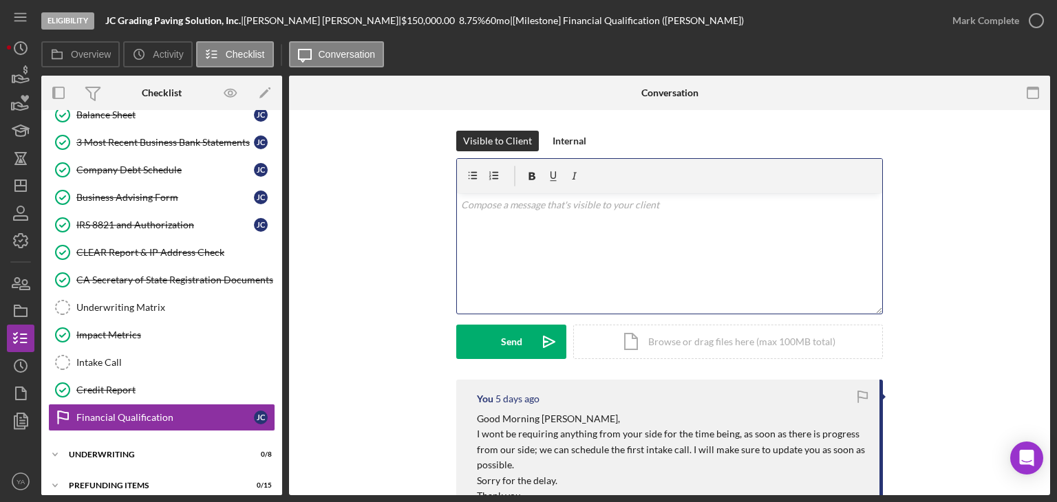
click at [601, 240] on div "v Color teal Color pink Remove color Add row above Add row below Add column bef…" at bounding box center [669, 253] width 425 height 120
click at [547, 213] on p "Good Morning [PERSON_NAME], When can we set a meeting" at bounding box center [670, 213] width 418 height 31
drag, startPoint x: 595, startPoint y: 215, endPoint x: 611, endPoint y: 220, distance: 17.4
click at [611, 220] on p "Good Morning [PERSON_NAME], When can we set the intake call" at bounding box center [670, 213] width 418 height 31
